Goal: Task Accomplishment & Management: Use online tool/utility

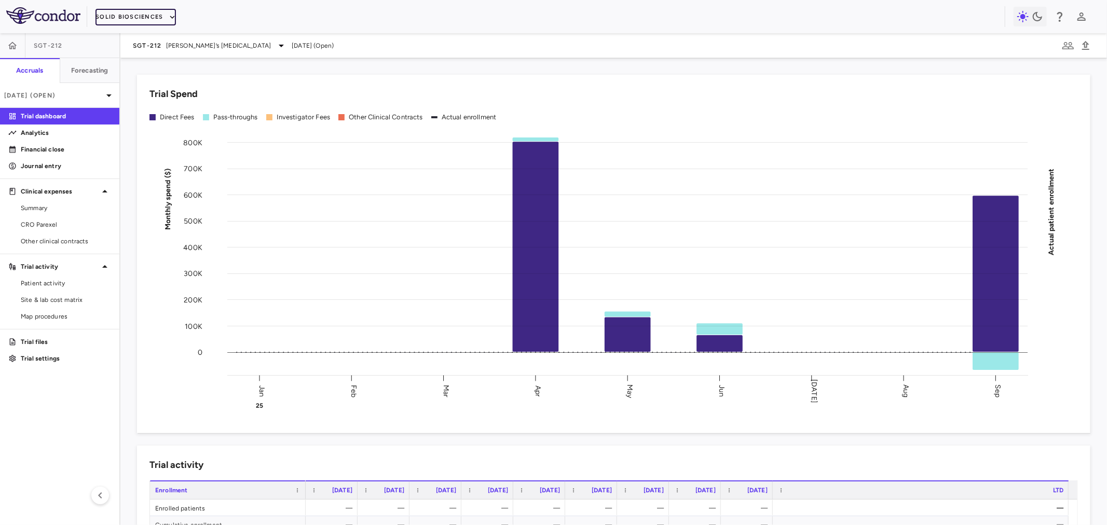
click at [159, 19] on button "Solid Biosciences" at bounding box center [135, 17] width 80 height 17
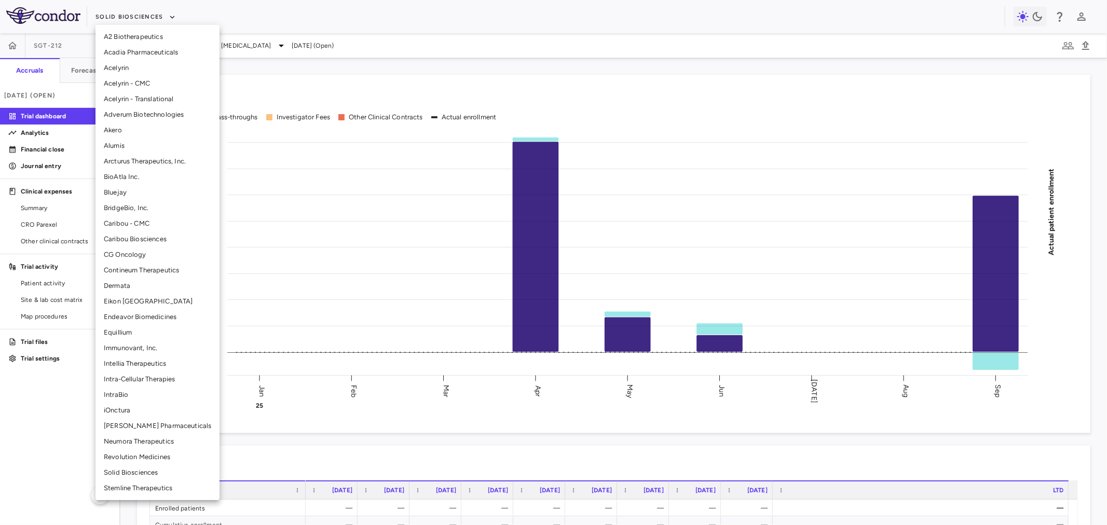
click at [149, 115] on li "Adverum Biotechnologies" at bounding box center [157, 115] width 124 height 16
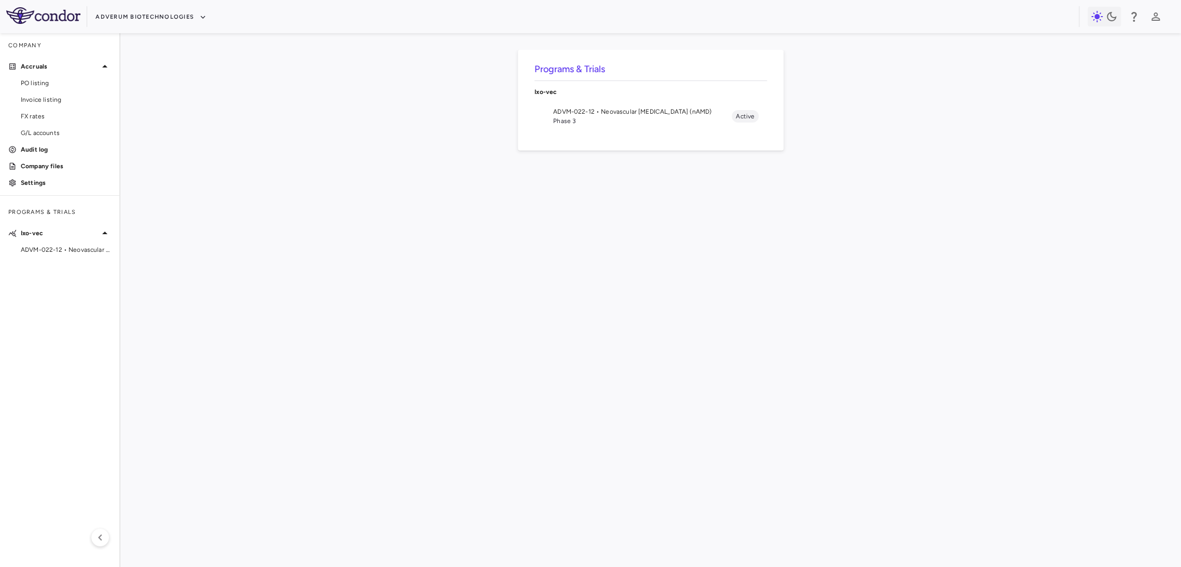
click at [577, 126] on span "Phase 3" at bounding box center [642, 120] width 179 height 9
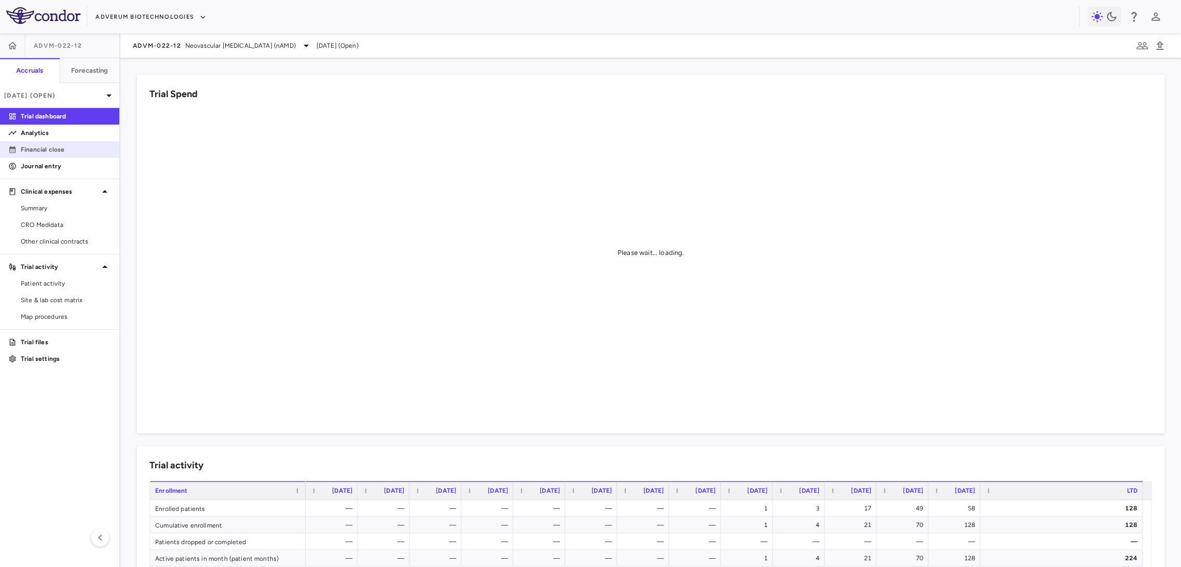
click at [62, 145] on p "Financial close" at bounding box center [66, 149] width 90 height 9
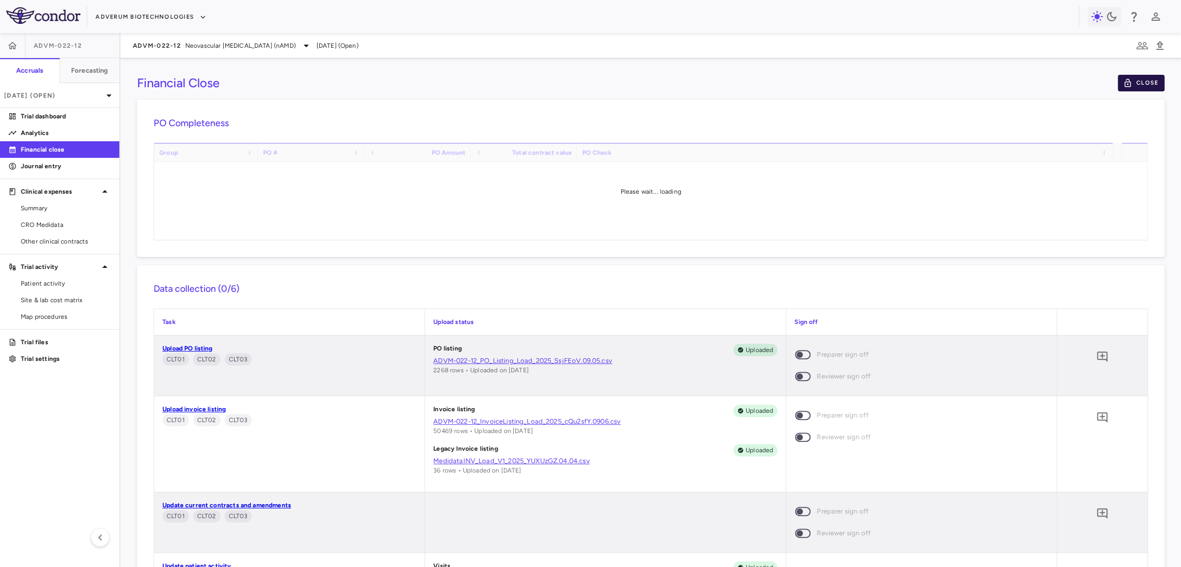
click at [1106, 81] on button "Close" at bounding box center [1141, 83] width 47 height 17
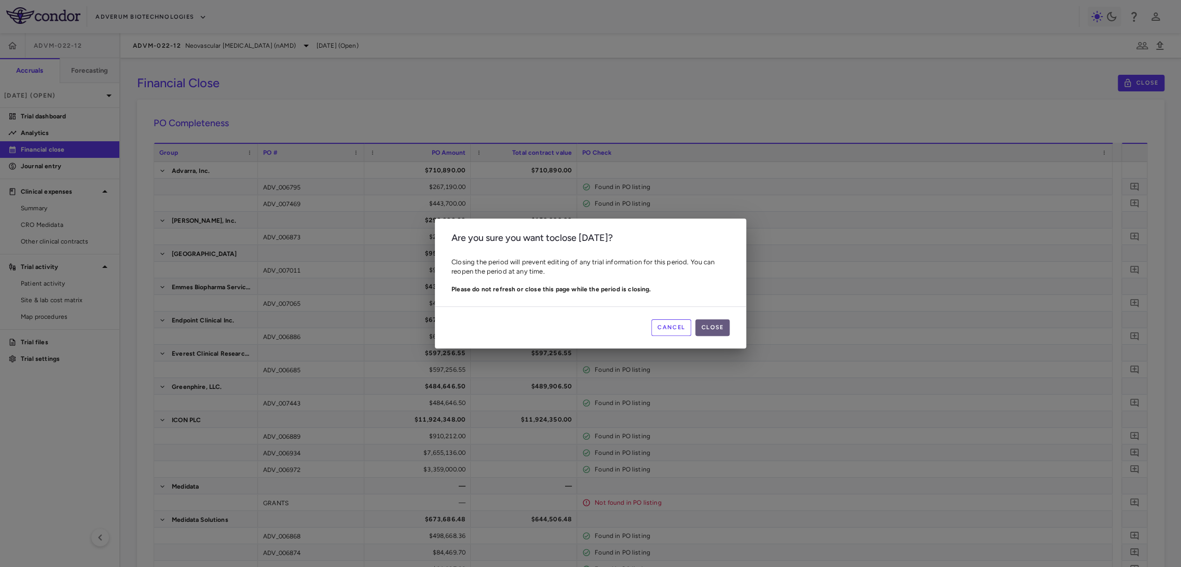
click at [708, 327] on button "Close" at bounding box center [712, 327] width 34 height 17
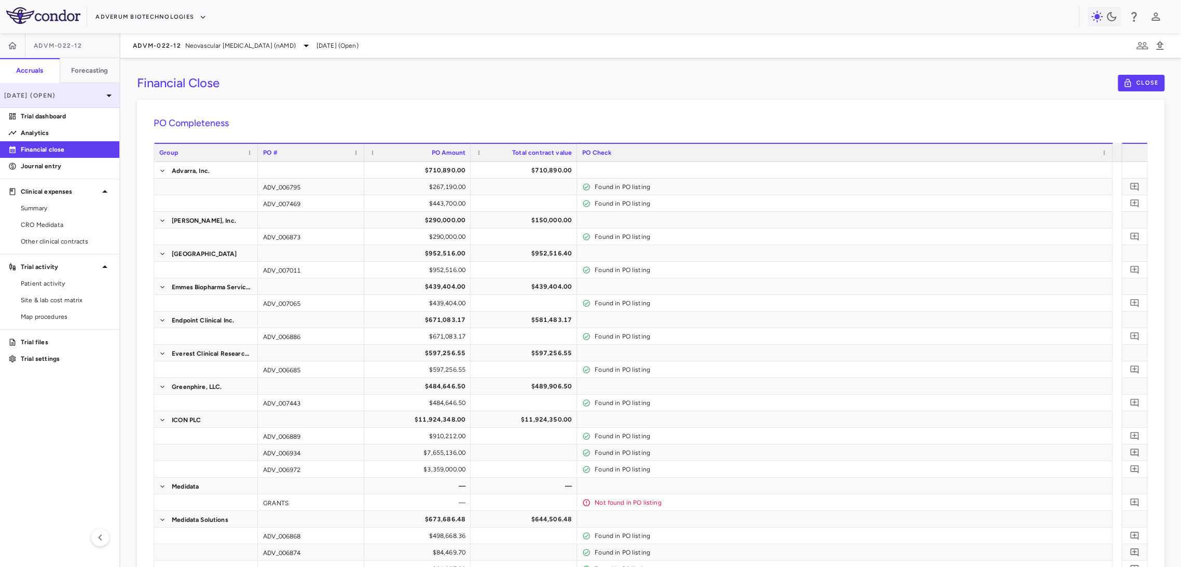
click at [80, 99] on p "[DATE] (Open)" at bounding box center [53, 95] width 99 height 9
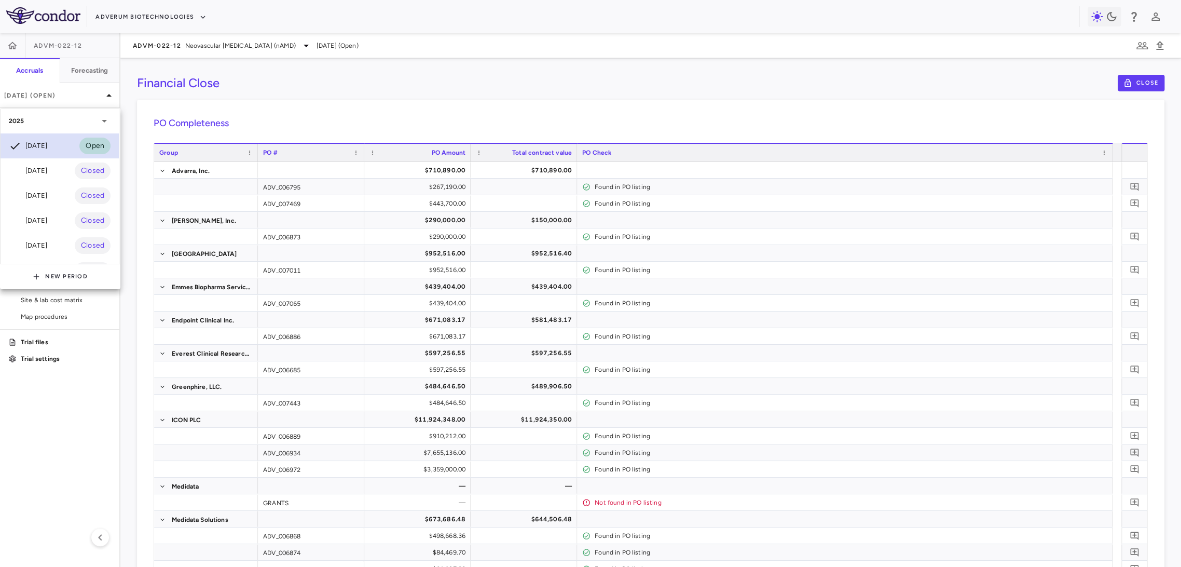
click at [69, 144] on div "Aug 2025 Open" at bounding box center [60, 145] width 118 height 25
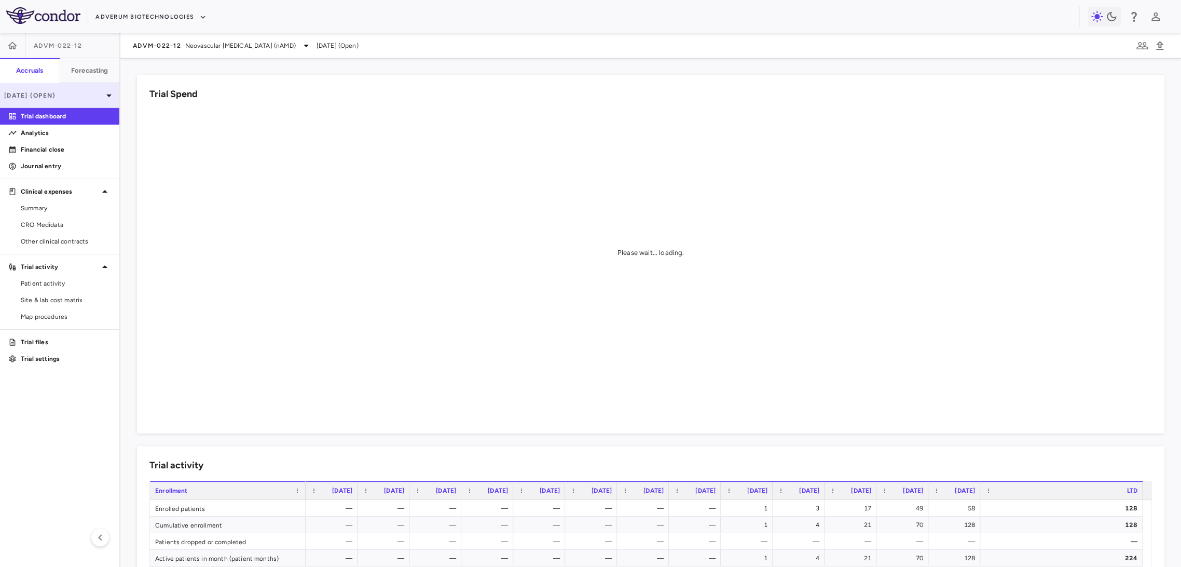
click at [112, 93] on icon at bounding box center [109, 95] width 12 height 12
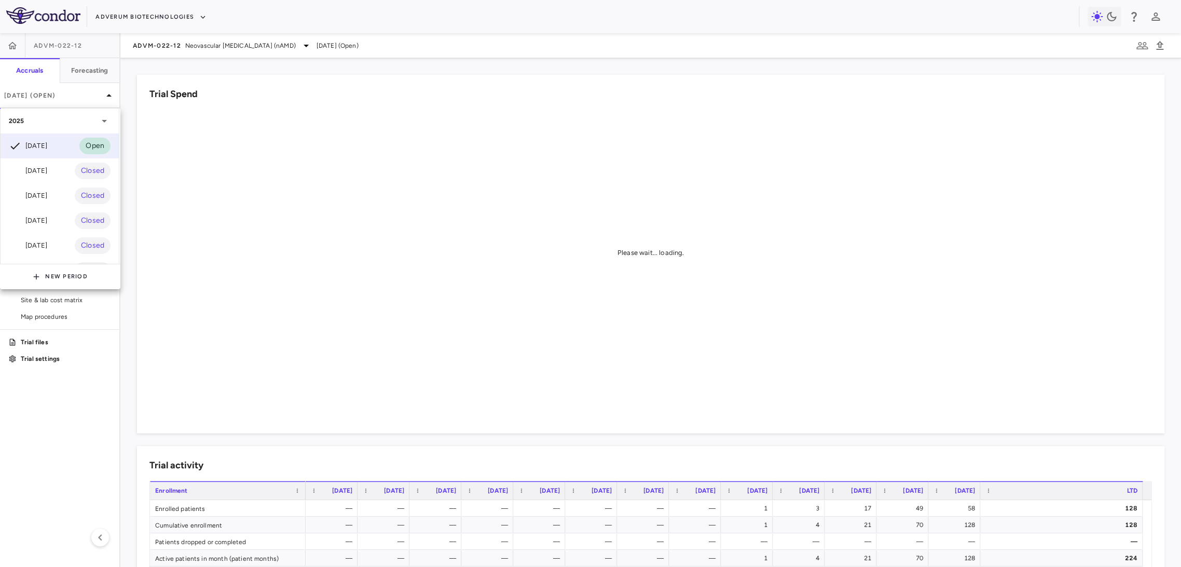
click at [278, 90] on div at bounding box center [590, 283] width 1181 height 567
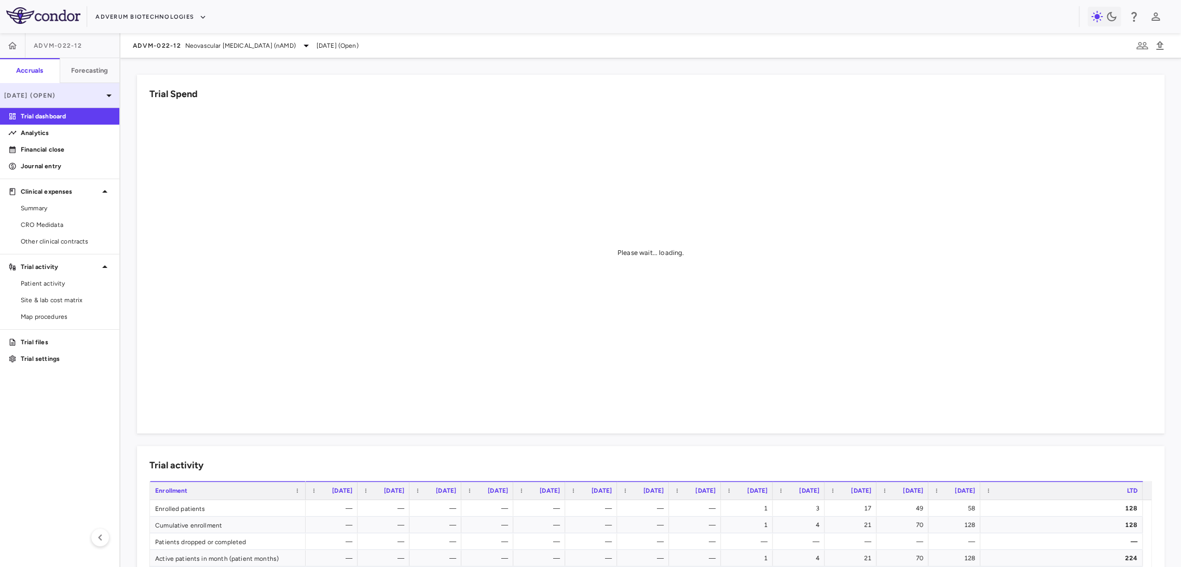
click at [100, 99] on p "[DATE] (Open)" at bounding box center [53, 95] width 99 height 9
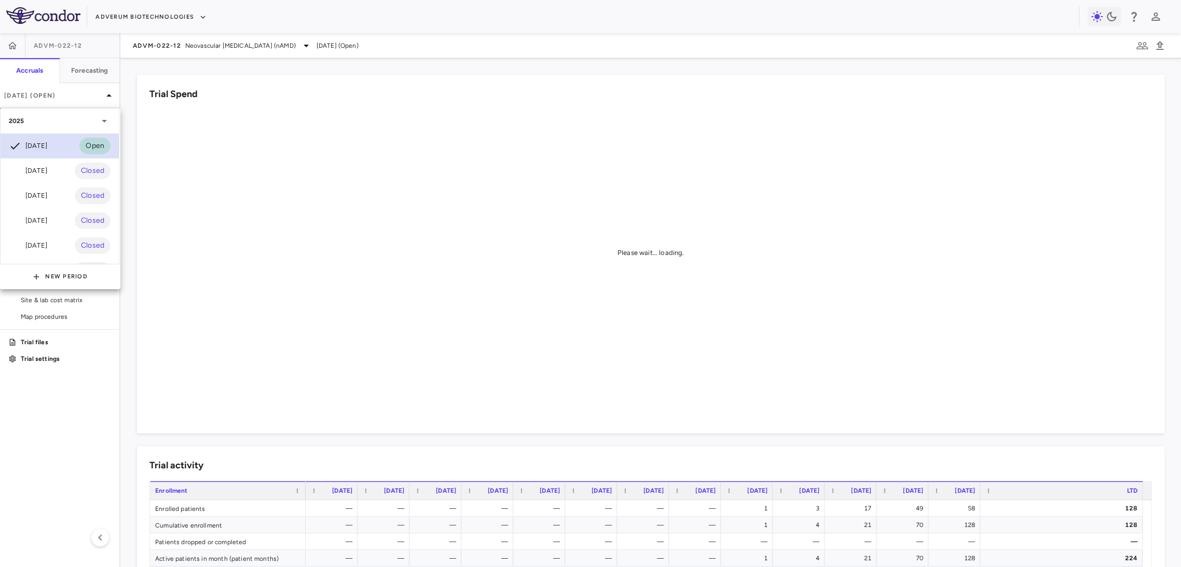
click at [58, 145] on div "Aug 2025 Open" at bounding box center [60, 145] width 118 height 25
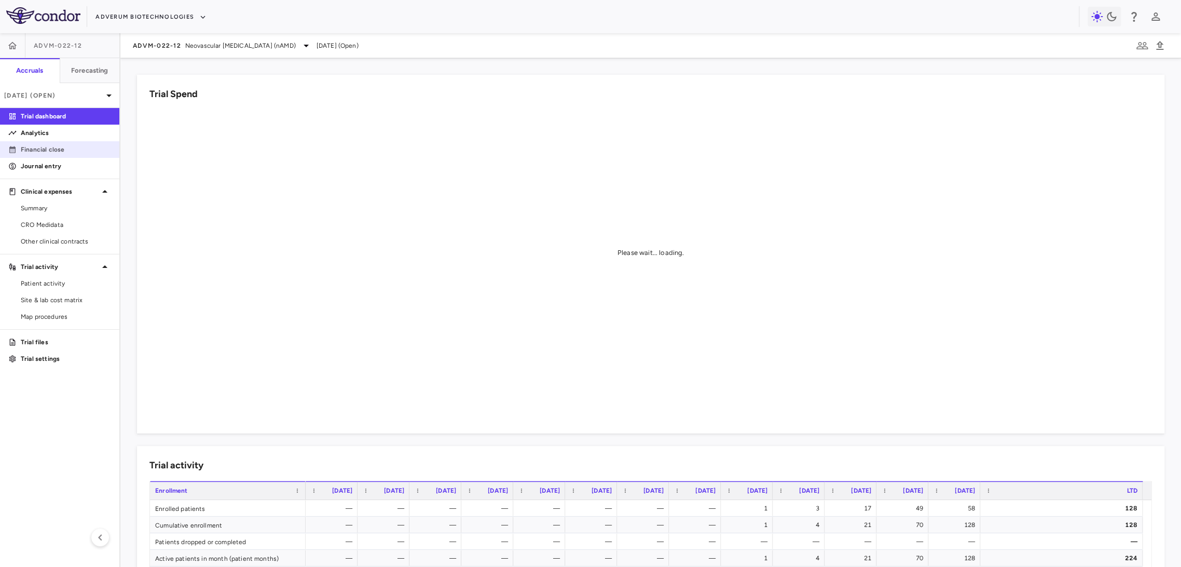
click at [58, 147] on p "Financial close" at bounding box center [66, 149] width 90 height 9
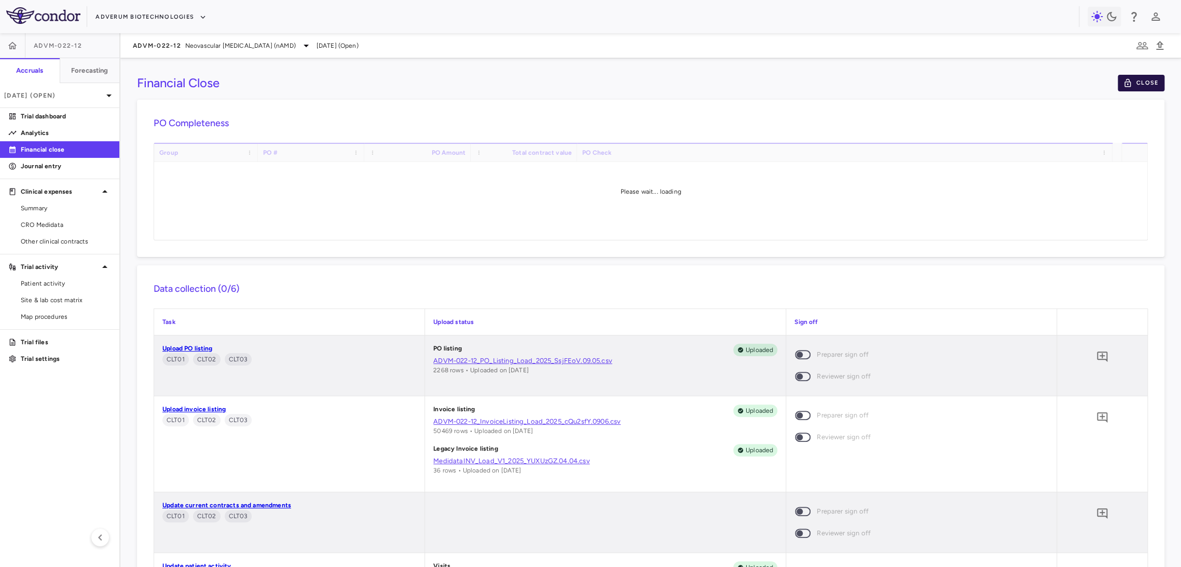
click at [1129, 88] on button "Close" at bounding box center [1141, 83] width 47 height 17
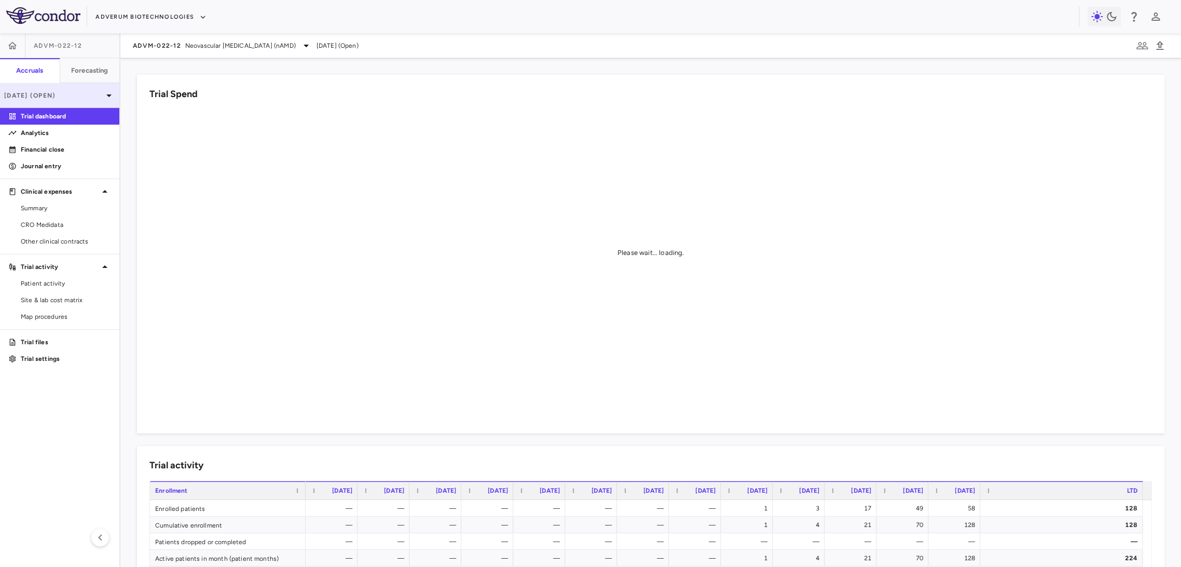
click at [94, 90] on div "Aug 2025 (Open)" at bounding box center [59, 95] width 119 height 25
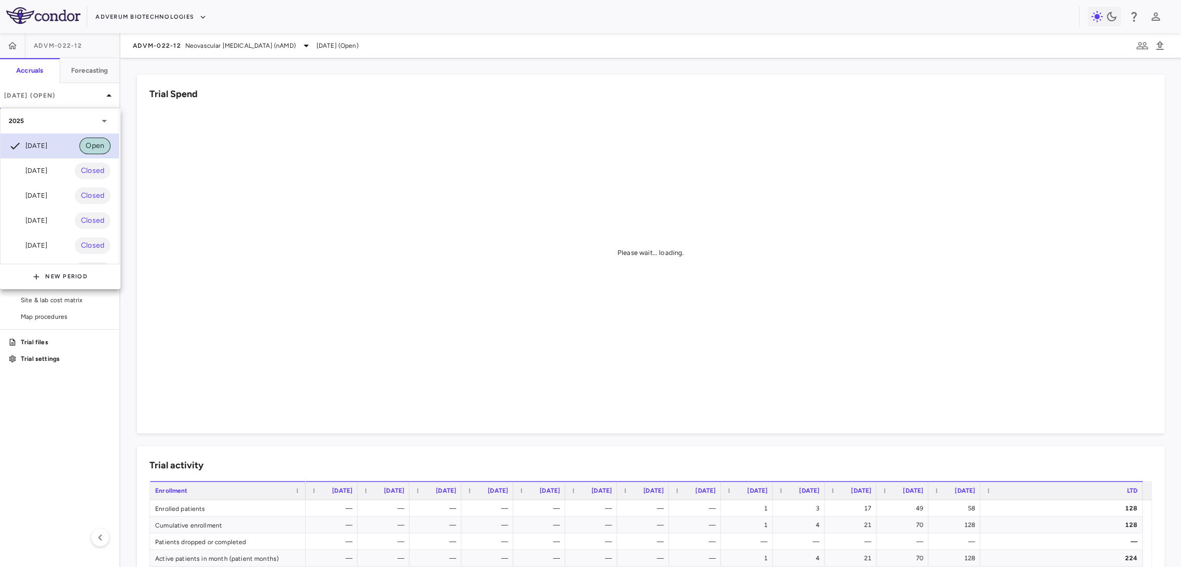
click at [87, 142] on span "Open" at bounding box center [94, 145] width 31 height 11
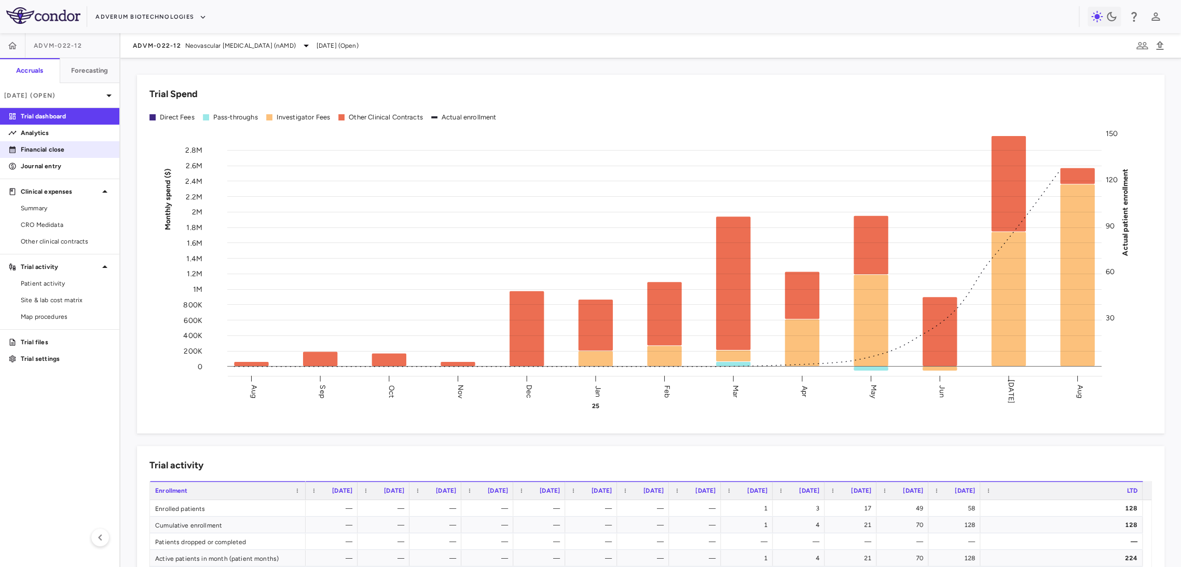
click at [61, 150] on p "Financial close" at bounding box center [66, 149] width 90 height 9
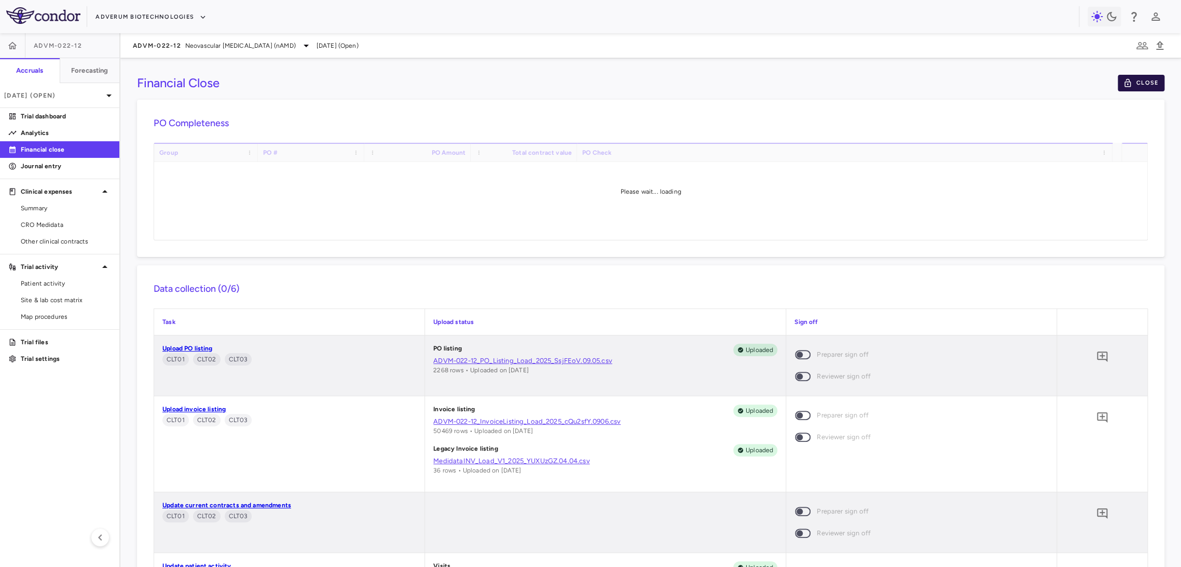
click at [1132, 84] on button "Close" at bounding box center [1141, 83] width 47 height 17
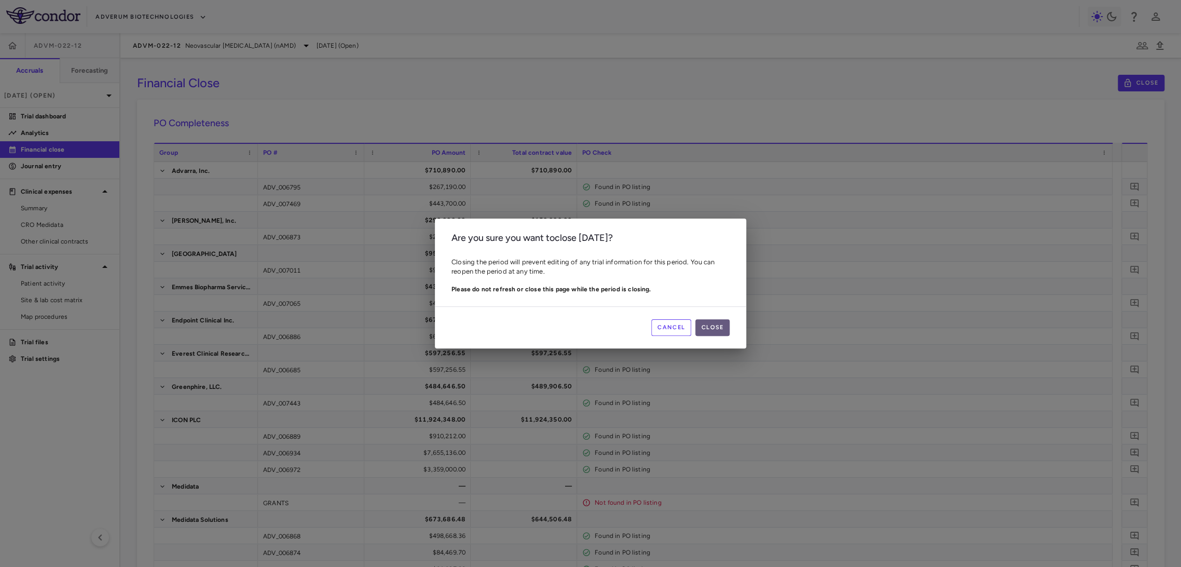
click at [704, 327] on button "Close" at bounding box center [712, 327] width 34 height 17
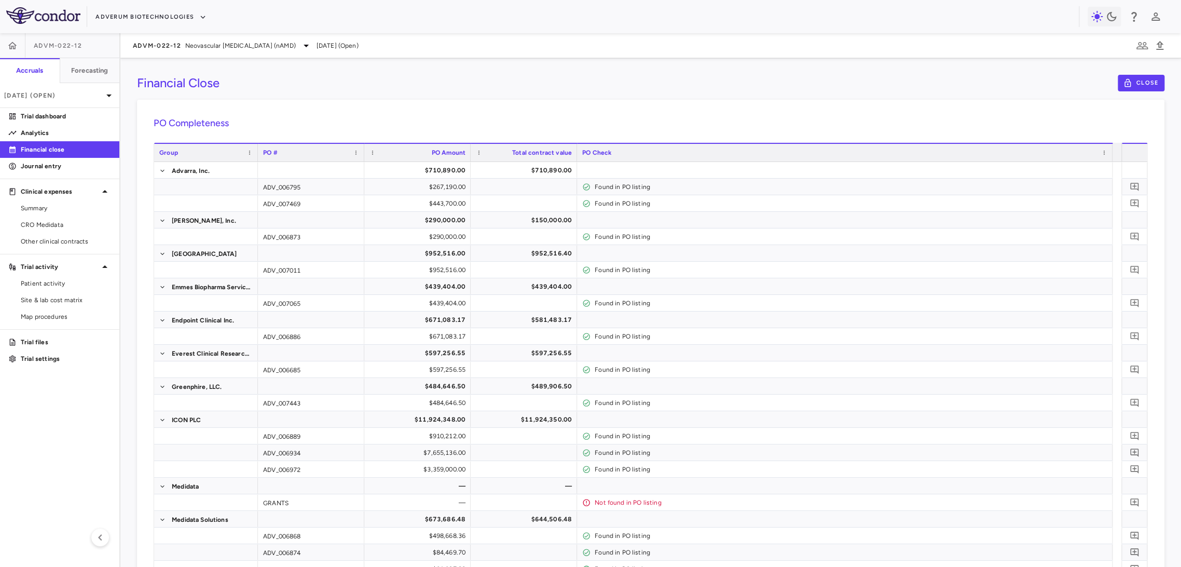
click at [679, 119] on h6 "PO Completeness" at bounding box center [651, 123] width 994 height 14
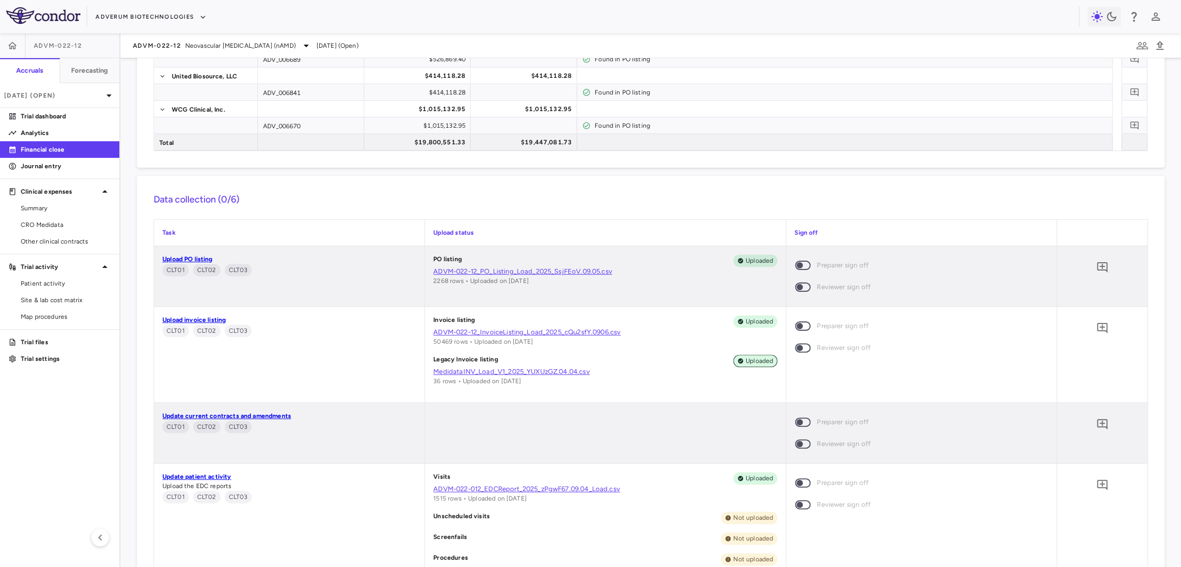
scroll to position [634, 0]
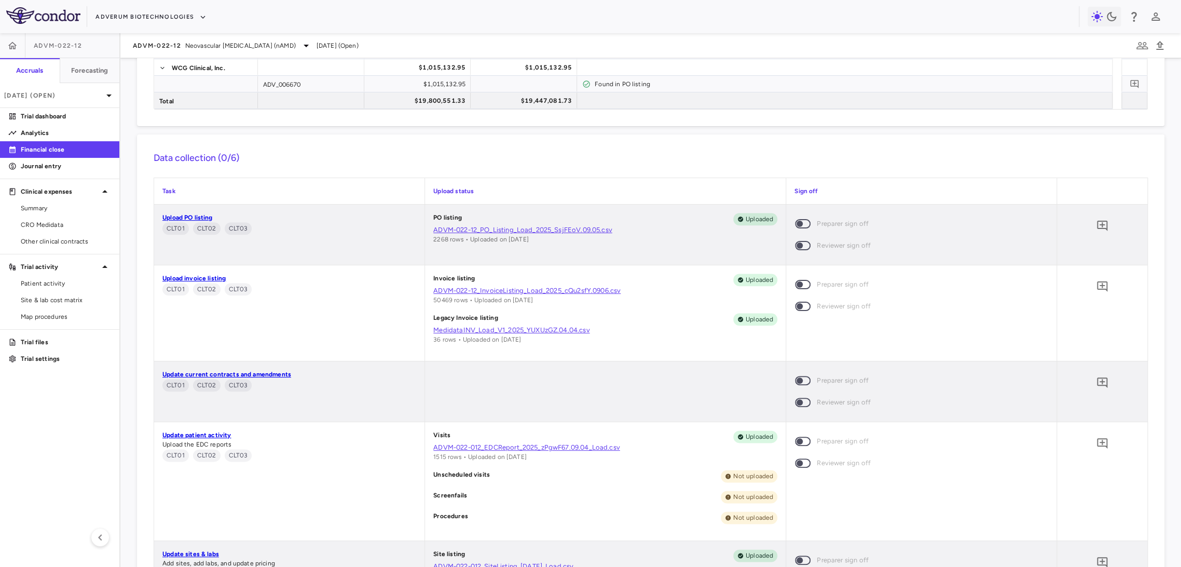
click at [795, 221] on span at bounding box center [803, 223] width 16 height 9
drag, startPoint x: 795, startPoint y: 223, endPoint x: 816, endPoint y: 222, distance: 21.3
click at [812, 223] on label "Preparer sign off" at bounding box center [914, 224] width 251 height 22
drag, startPoint x: 848, startPoint y: 220, endPoint x: 859, endPoint y: 221, distance: 10.4
click at [850, 220] on span "Preparer sign off" at bounding box center [843, 223] width 52 height 11
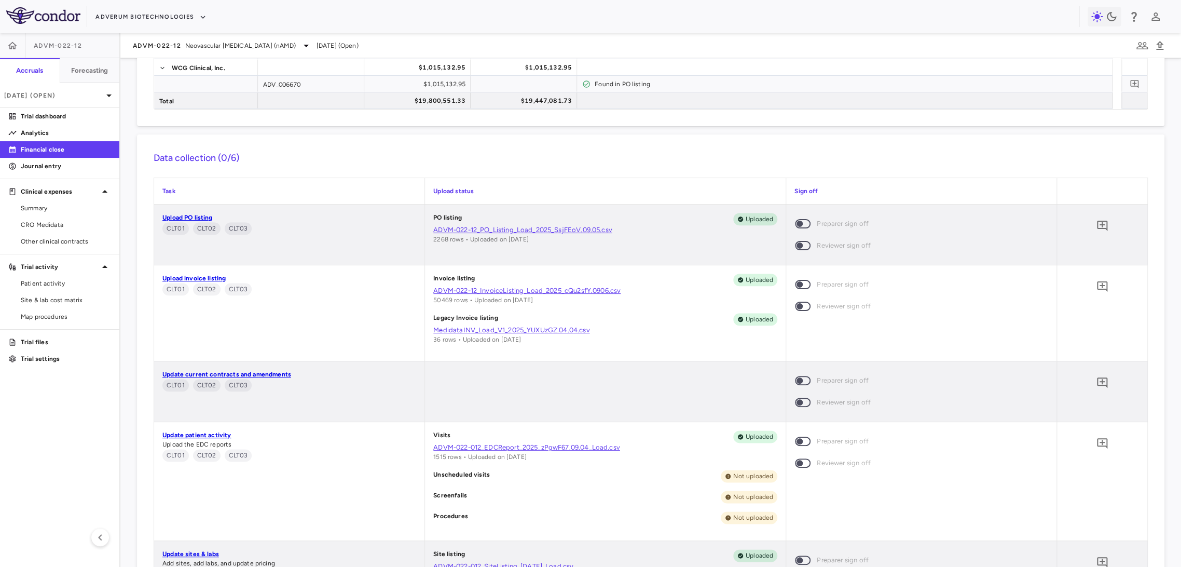
click at [901, 240] on label "Reviewer sign off" at bounding box center [914, 246] width 251 height 22
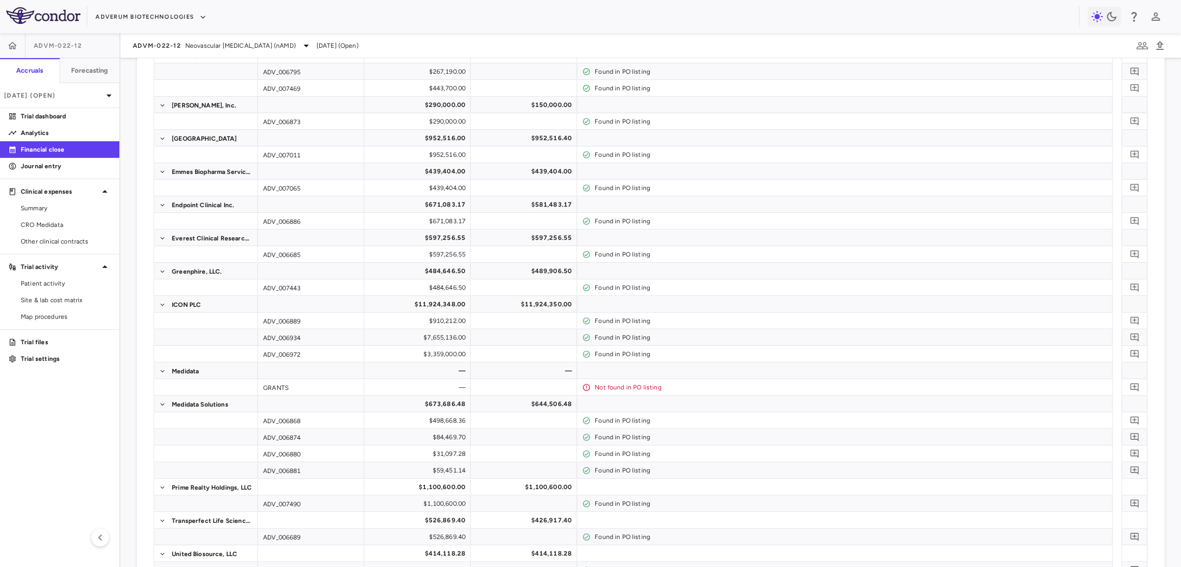
scroll to position [0, 0]
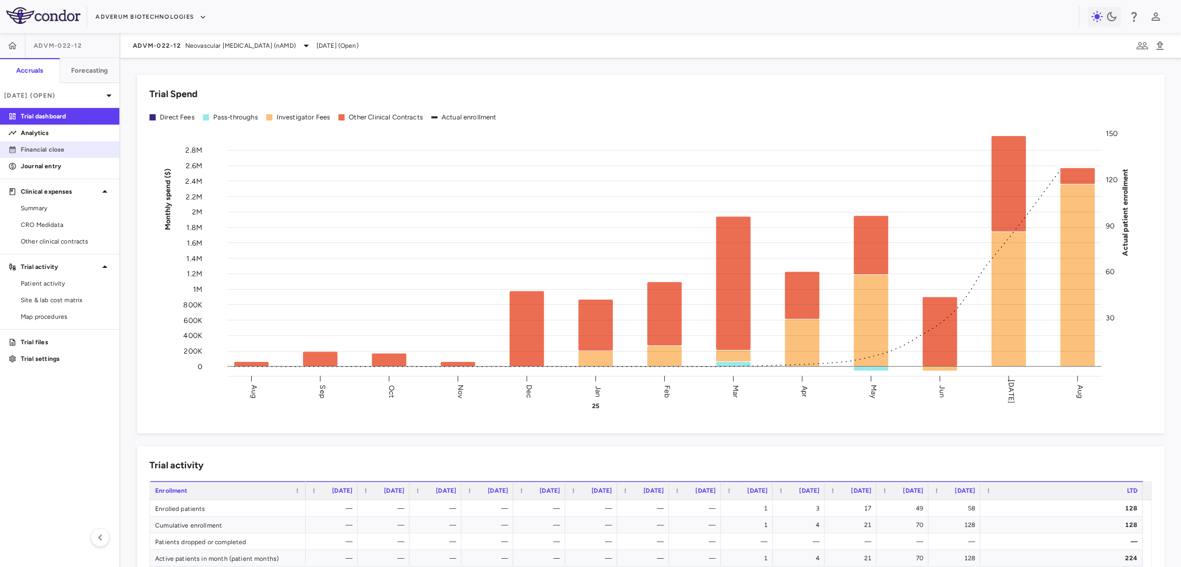
click at [58, 153] on p "Financial close" at bounding box center [66, 149] width 90 height 9
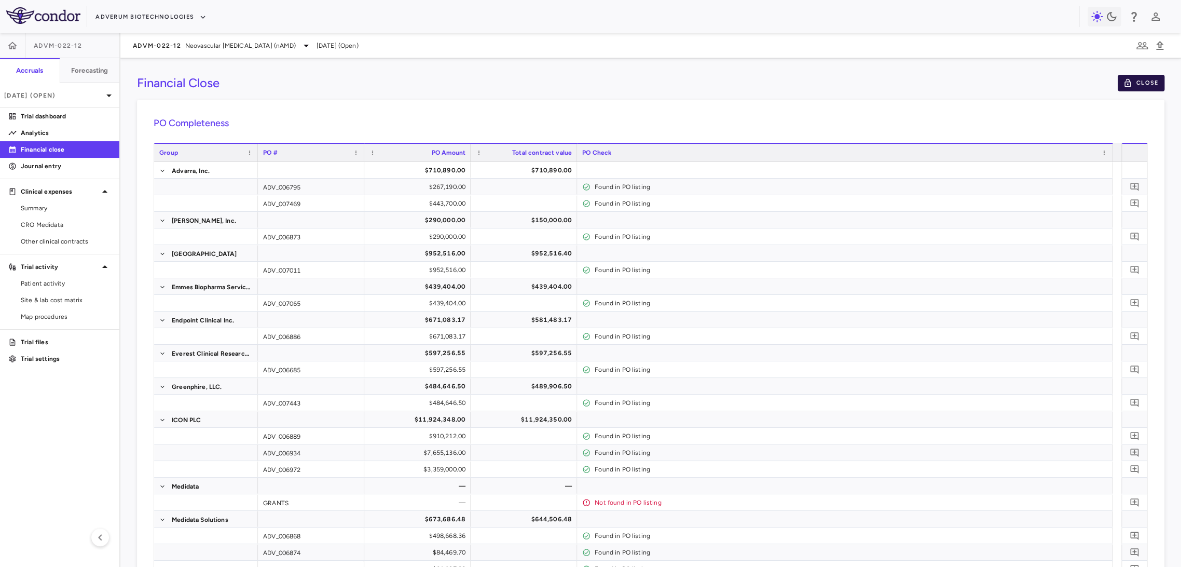
click at [1133, 78] on button "Close" at bounding box center [1141, 83] width 47 height 17
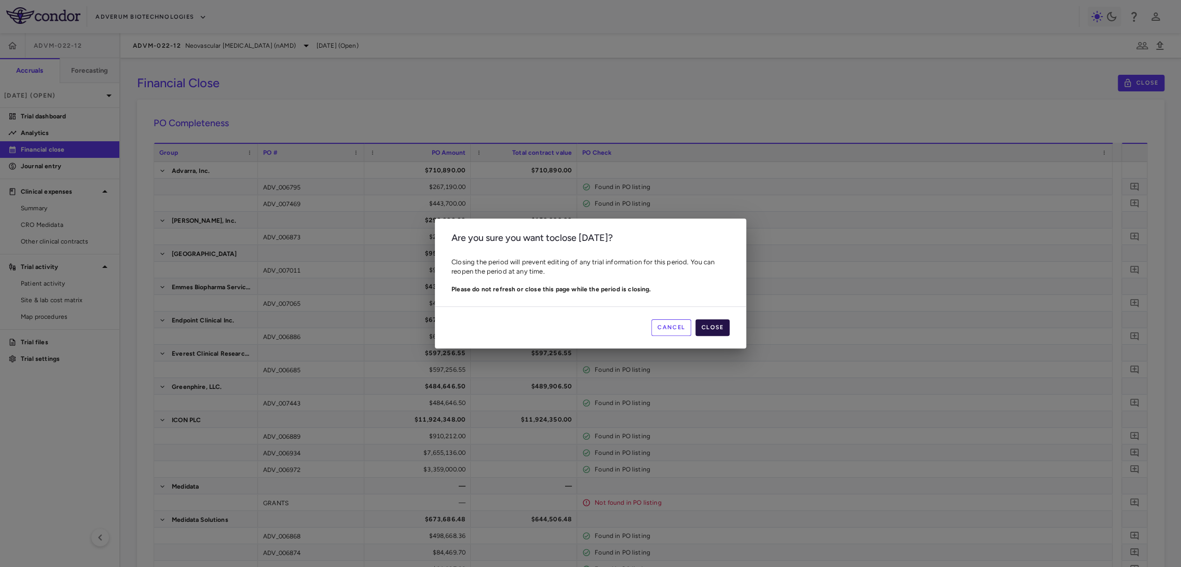
click at [708, 328] on button "Close" at bounding box center [712, 327] width 34 height 17
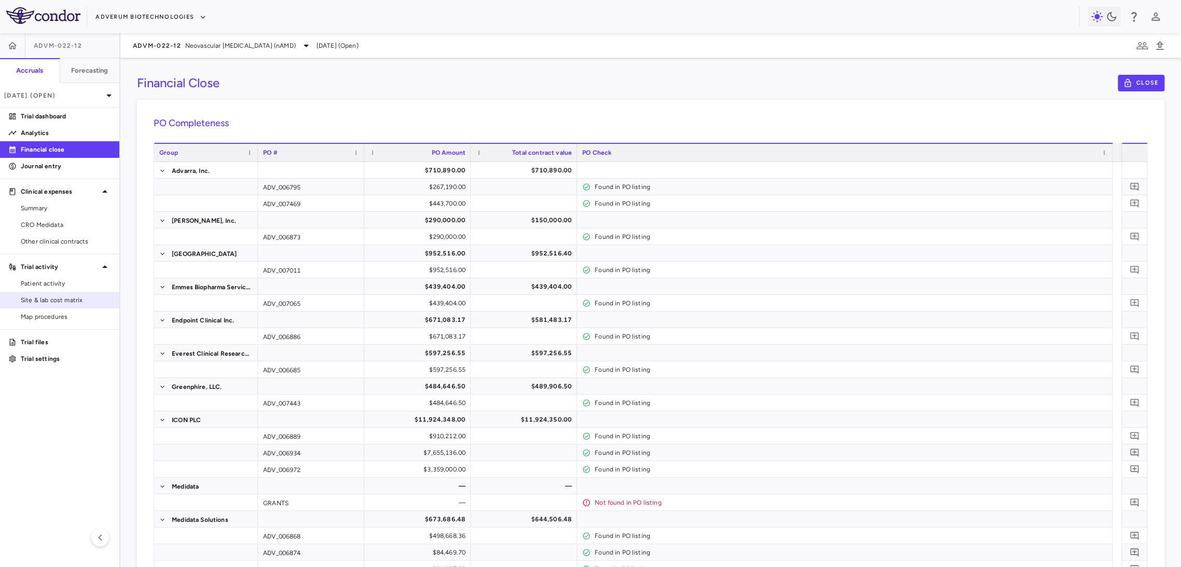
click at [54, 299] on span "Site & lab cost matrix" at bounding box center [66, 299] width 90 height 9
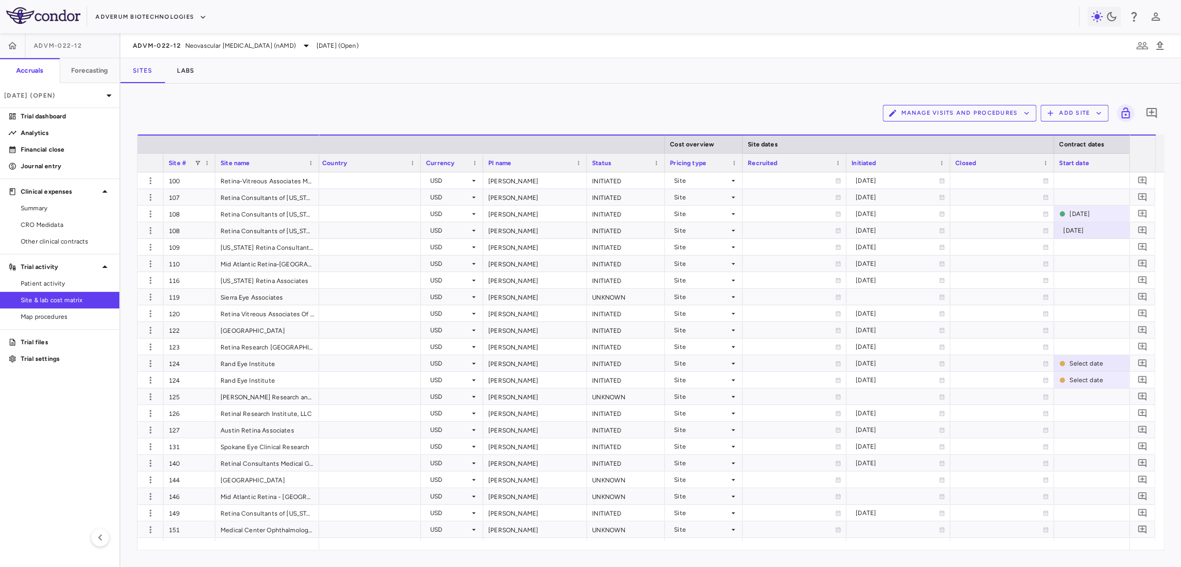
scroll to position [0, 317]
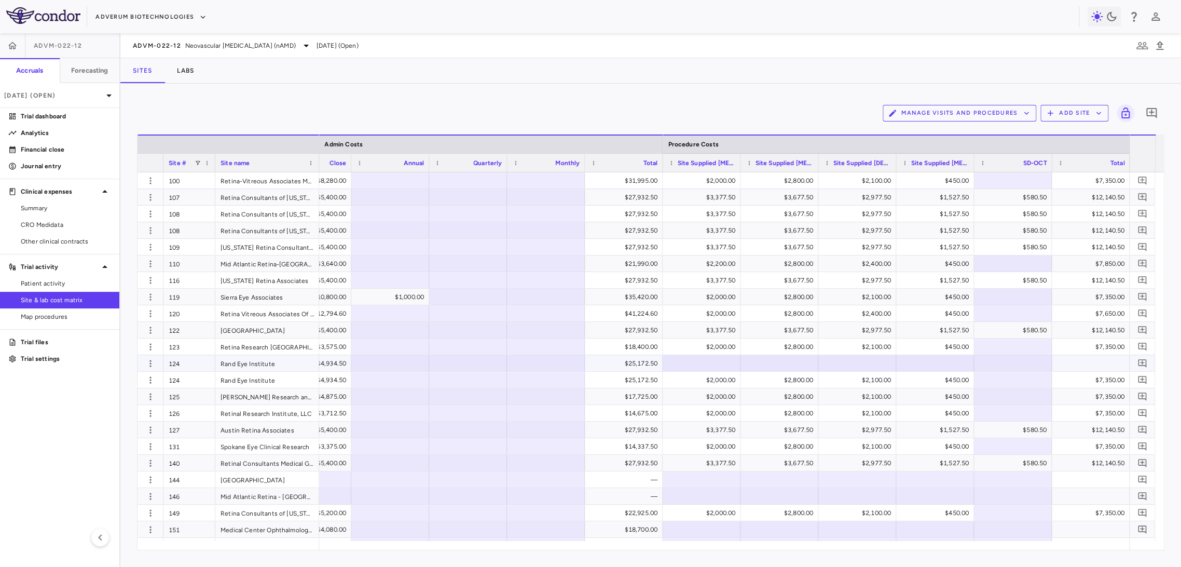
click at [704, 366] on div at bounding box center [701, 362] width 67 height 15
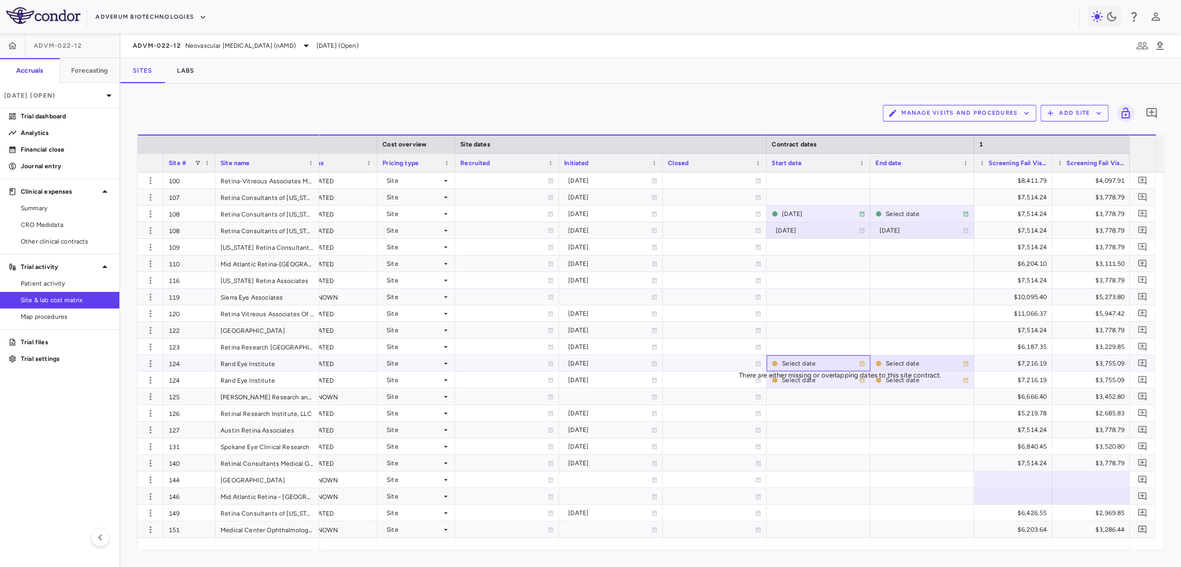
click at [786, 363] on div "Select date" at bounding box center [820, 363] width 77 height 17
click at [807, 365] on input "**********" at bounding box center [811, 364] width 88 height 19
type input "**********"
click at [909, 365] on div "Select date" at bounding box center [924, 363] width 77 height 17
click at [913, 364] on input "**********" at bounding box center [915, 364] width 88 height 19
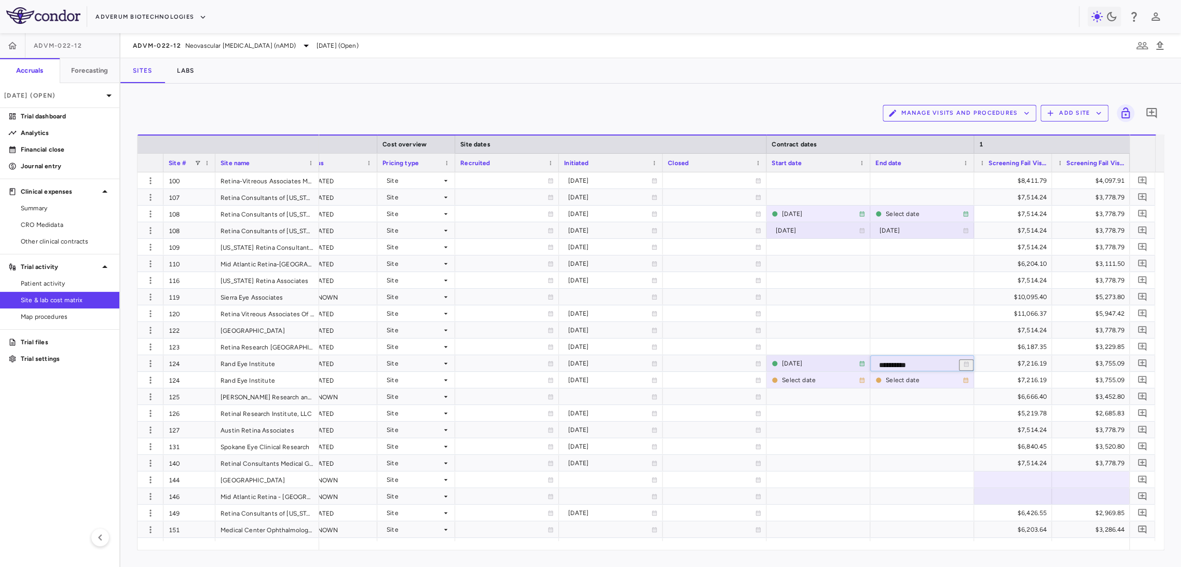
type input "**********"
click at [817, 382] on div at bounding box center [818, 379] width 93 height 15
click at [817, 379] on input "**********" at bounding box center [811, 381] width 88 height 19
type input "**********"
click at [50, 150] on p "Financial close" at bounding box center [66, 149] width 90 height 9
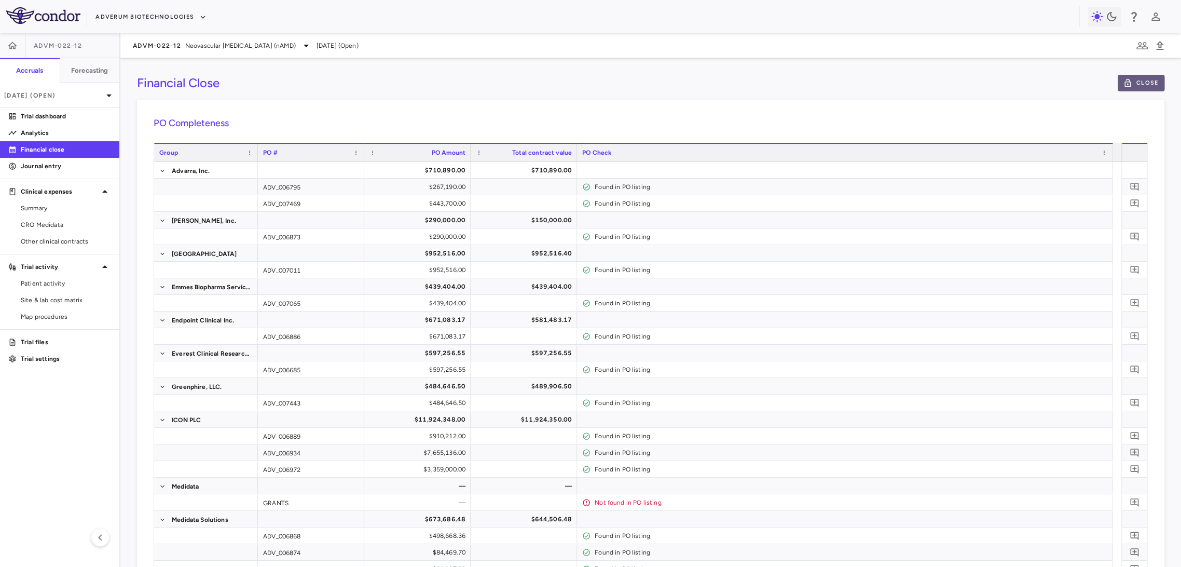
click at [1142, 83] on button "Close" at bounding box center [1141, 83] width 47 height 17
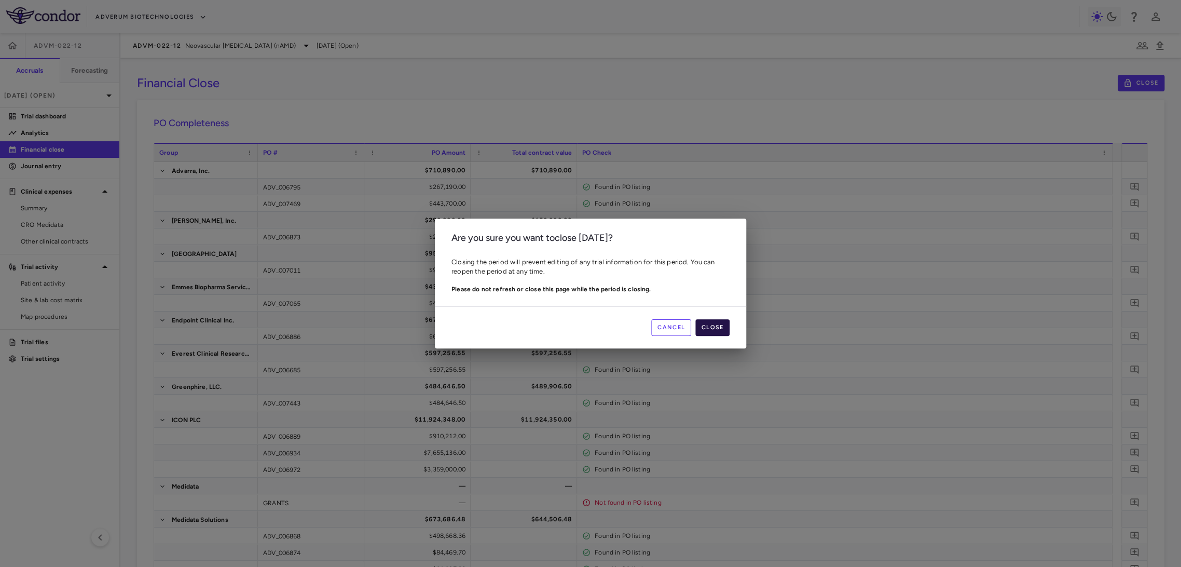
click at [705, 323] on button "Close" at bounding box center [712, 327] width 34 height 17
